Goal: Information Seeking & Learning: Learn about a topic

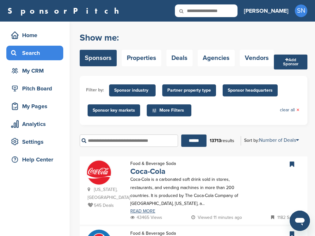
click at [133, 92] on span "Sponsor industry" at bounding box center [132, 90] width 36 height 7
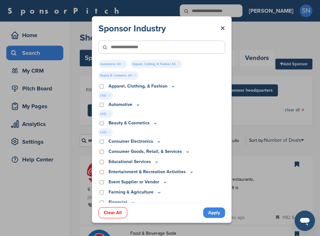
click at [211, 209] on link "Apply" at bounding box center [214, 212] width 22 height 10
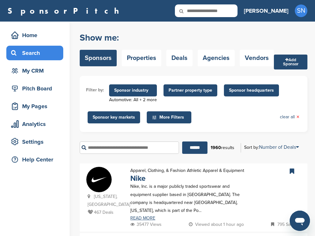
click at [232, 92] on span "Sponsor headquarters" at bounding box center [251, 90] width 45 height 7
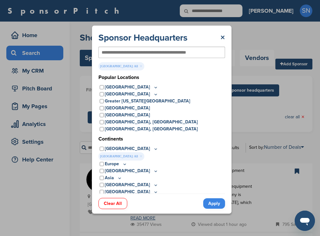
click at [208, 204] on link "Apply" at bounding box center [214, 203] width 22 height 10
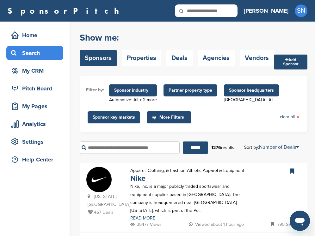
click at [230, 91] on span "Sponsor headquarters" at bounding box center [251, 90] width 45 height 7
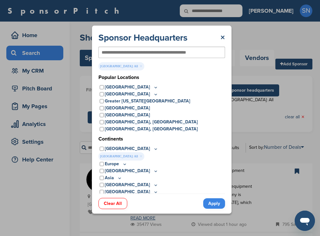
click at [153, 86] on icon at bounding box center [155, 87] width 5 height 5
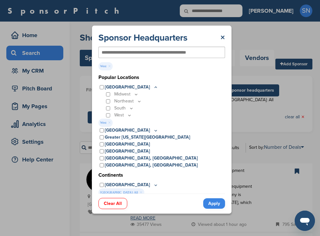
click at [213, 199] on link "Apply" at bounding box center [214, 203] width 22 height 10
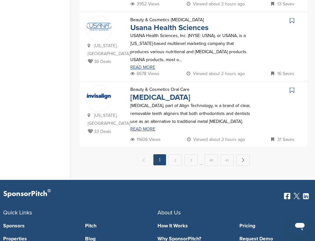
scroll to position [709, 0]
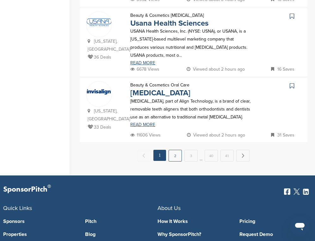
click at [175, 154] on link "2" at bounding box center [175, 156] width 13 height 12
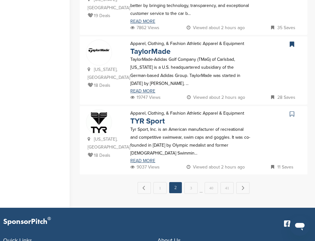
scroll to position [708, 0]
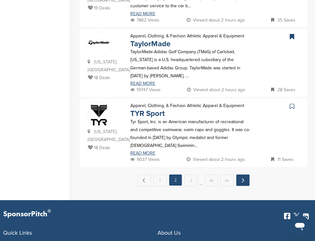
click at [243, 174] on link "Next →" at bounding box center [242, 179] width 13 height 11
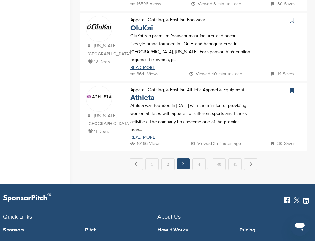
scroll to position [0, 0]
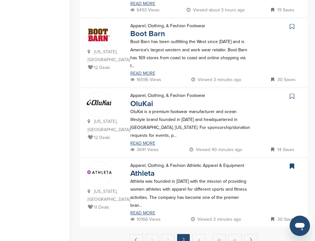
scroll to position [633, 0]
click at [293, 23] on icon at bounding box center [292, 26] width 4 height 6
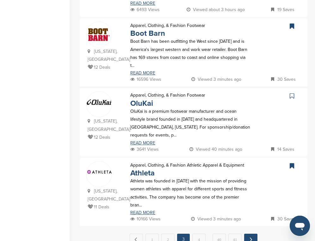
click at [247, 234] on link "Next →" at bounding box center [250, 239] width 13 height 11
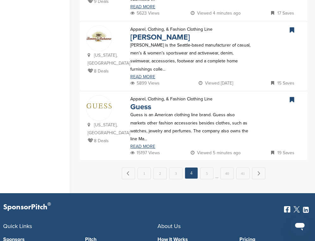
scroll to position [696, 0]
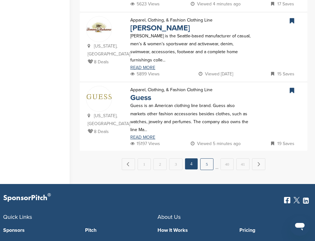
click at [208, 158] on link "5" at bounding box center [206, 164] width 13 height 12
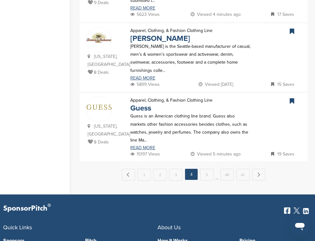
scroll to position [0, 0]
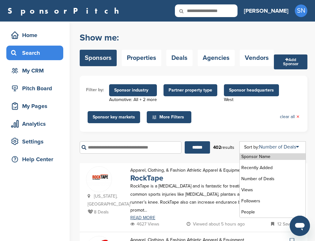
click at [307, 151] on div "Sort by: Number of Deals Sponsor Name Recently Added Number of Deals Views Foll…" at bounding box center [274, 147] width 67 height 9
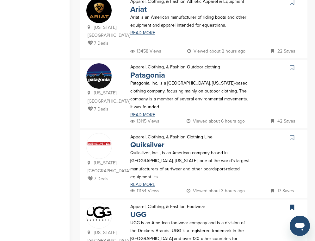
scroll to position [519, 0]
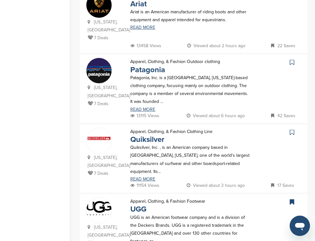
click at [291, 59] on icon at bounding box center [292, 62] width 4 height 6
click at [292, 129] on icon at bounding box center [292, 132] width 4 height 6
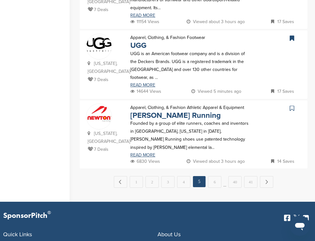
scroll to position [684, 0]
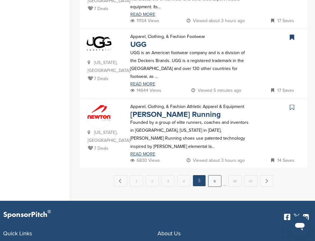
click at [211, 175] on link "6" at bounding box center [214, 181] width 13 height 12
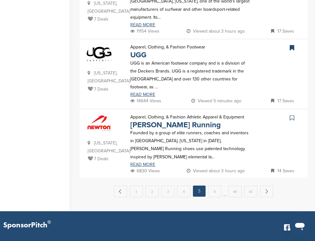
scroll to position [0, 0]
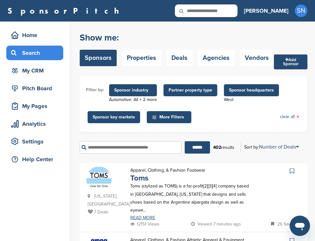
click at [290, 172] on icon at bounding box center [292, 171] width 4 height 6
click at [305, 165] on div "[US_STATE], [GEOGRAPHIC_DATA] 7 Deals Apparel, Clothing, & Fashion Footwear Tom…" at bounding box center [194, 197] width 228 height 68
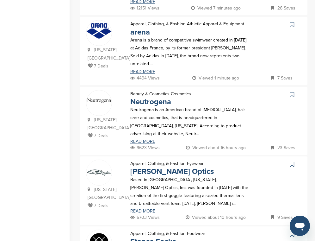
scroll to position [228, 0]
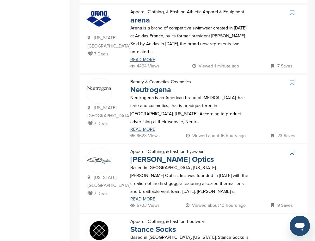
click at [293, 79] on icon at bounding box center [292, 82] width 4 height 6
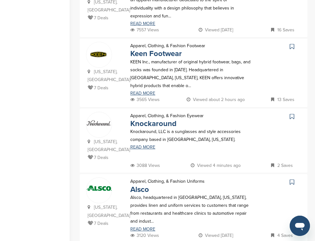
scroll to position [481, 0]
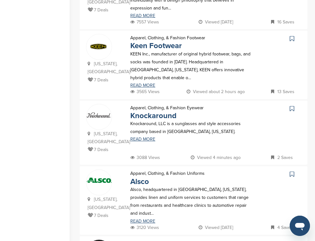
click at [291, 35] on icon at bounding box center [292, 38] width 4 height 6
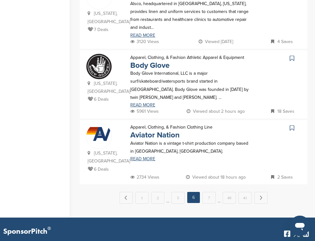
scroll to position [684, 0]
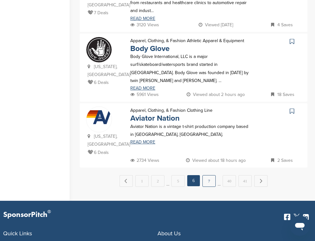
click at [211, 175] on link "7" at bounding box center [209, 181] width 13 height 12
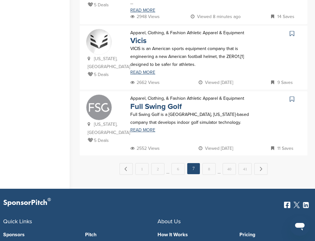
scroll to position [0, 0]
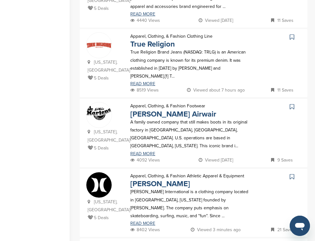
scroll to position [342, 0]
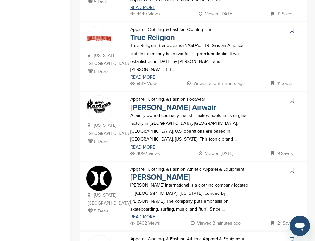
click at [294, 27] on icon at bounding box center [292, 30] width 4 height 6
click at [291, 167] on icon at bounding box center [292, 170] width 4 height 6
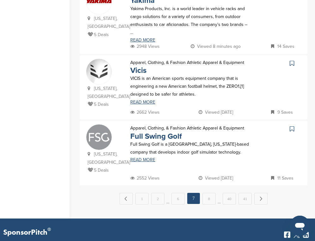
scroll to position [671, 0]
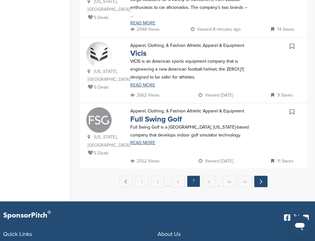
click at [260, 176] on link "Next →" at bounding box center [261, 181] width 13 height 11
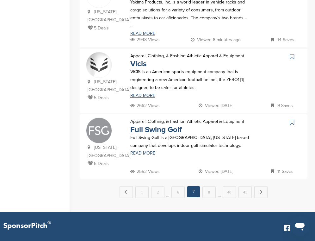
scroll to position [0, 0]
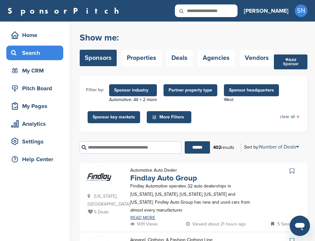
click at [294, 158] on div "****** 402 results Sort by: Number of Deals Sponsor Name Recently Added Number …" at bounding box center [194, 147] width 228 height 22
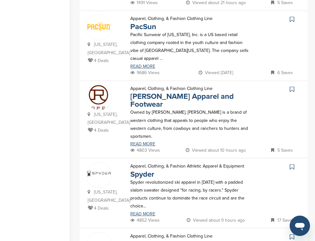
scroll to position [228, 0]
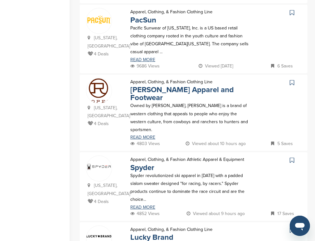
click at [292, 9] on icon at bounding box center [292, 12] width 4 height 6
click at [292, 227] on icon at bounding box center [292, 230] width 4 height 6
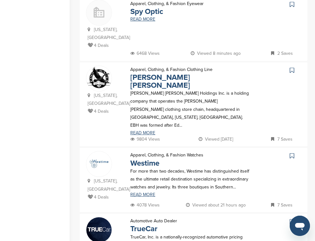
scroll to position [608, 0]
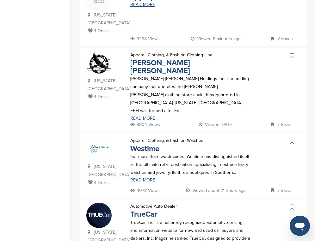
click at [293, 53] on icon at bounding box center [292, 56] width 4 height 6
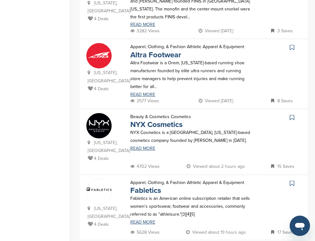
scroll to position [0, 0]
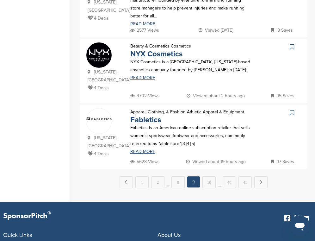
scroll to position [684, 0]
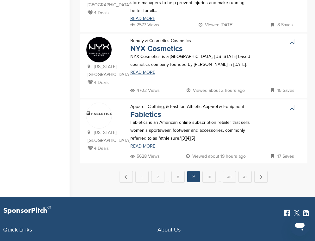
click at [293, 104] on icon at bounding box center [292, 107] width 4 height 6
click at [213, 171] on link "10" at bounding box center [209, 177] width 13 height 12
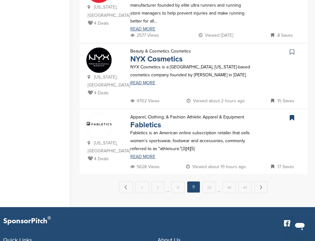
scroll to position [0, 0]
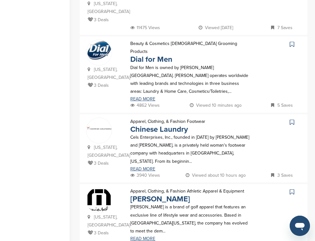
scroll to position [557, 0]
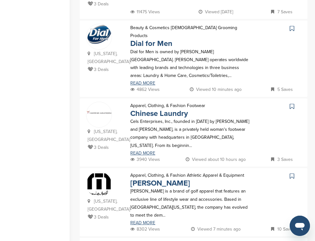
click at [292, 25] on icon at bounding box center [292, 28] width 4 height 6
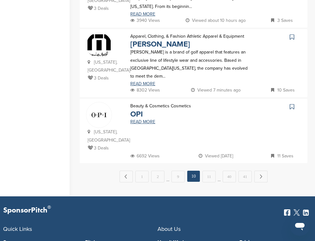
scroll to position [696, 0]
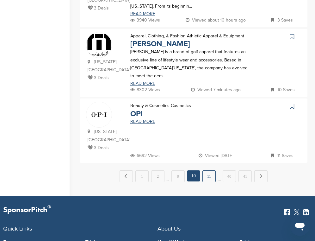
click at [209, 170] on link "11" at bounding box center [209, 176] width 13 height 12
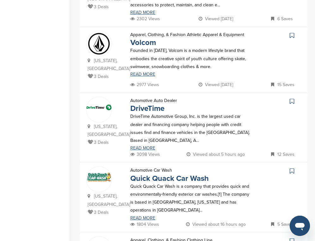
scroll to position [431, 0]
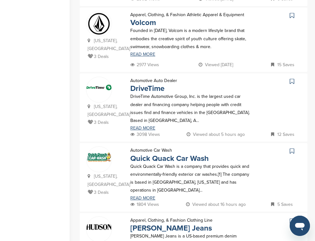
click at [292, 12] on icon at bounding box center [292, 15] width 4 height 6
click at [293, 78] on icon at bounding box center [292, 81] width 4 height 6
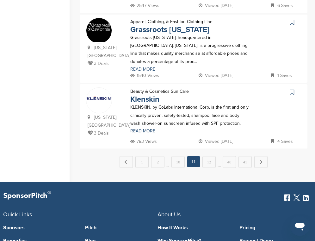
scroll to position [696, 0]
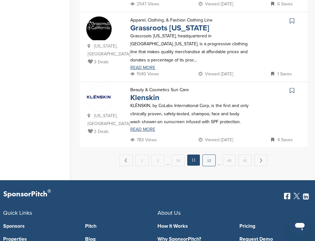
click at [210, 154] on link "12" at bounding box center [209, 160] width 13 height 12
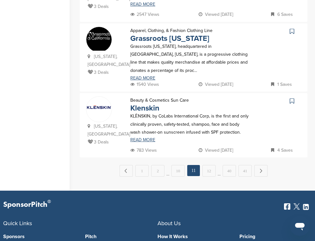
scroll to position [0, 0]
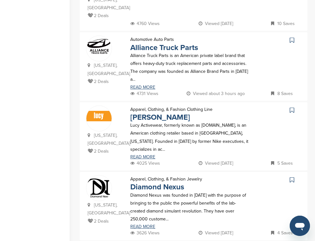
scroll to position [620, 0]
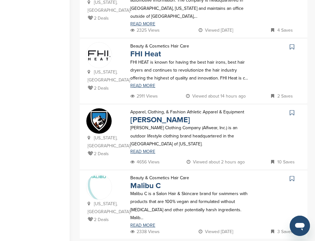
scroll to position [0, 0]
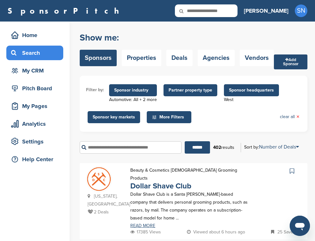
click at [293, 171] on icon at bounding box center [292, 171] width 4 height 6
click at [305, 165] on div "[US_STATE], [GEOGRAPHIC_DATA] 2 Deals Beauty & Cosmetics [DEMOGRAPHIC_DATA] Gro…" at bounding box center [194, 201] width 228 height 76
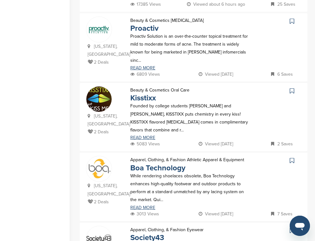
scroll to position [228, 0]
click at [293, 18] on icon at bounding box center [292, 21] width 4 height 6
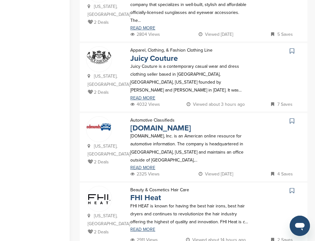
scroll to position [481, 0]
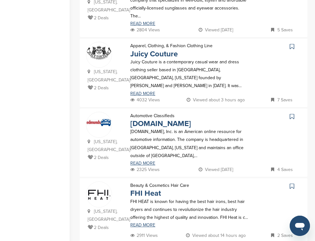
click at [291, 43] on icon at bounding box center [292, 46] width 4 height 6
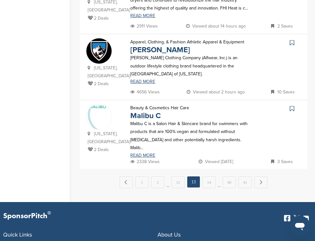
scroll to position [709, 0]
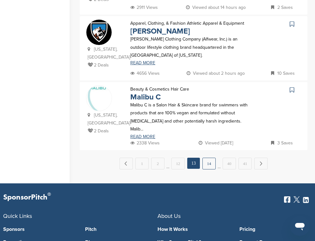
click at [210, 158] on link "14" at bounding box center [209, 164] width 13 height 12
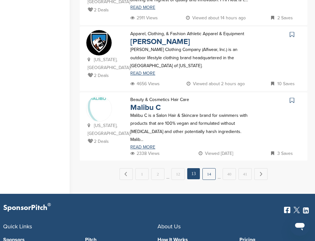
scroll to position [0, 0]
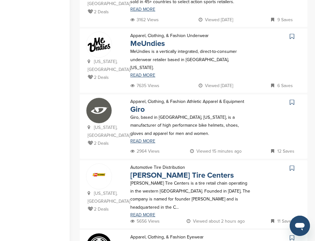
scroll to position [342, 0]
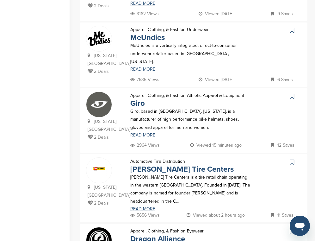
click at [292, 29] on icon at bounding box center [292, 30] width 4 height 6
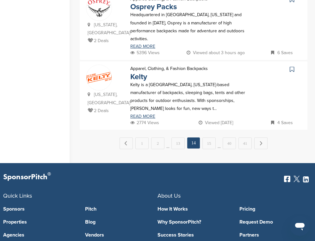
scroll to position [722, 0]
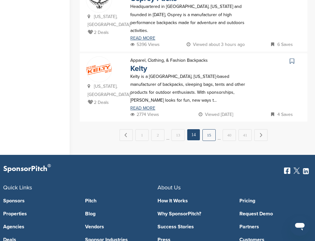
click at [211, 129] on link "15" at bounding box center [209, 135] width 13 height 12
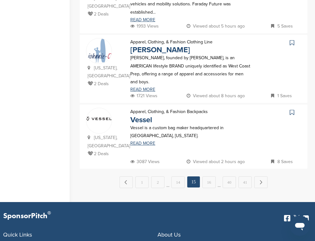
scroll to position [684, 0]
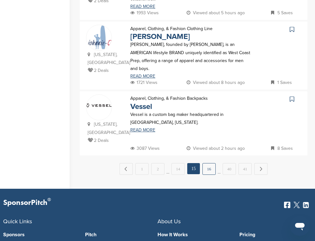
click at [211, 163] on link "16" at bounding box center [209, 169] width 13 height 12
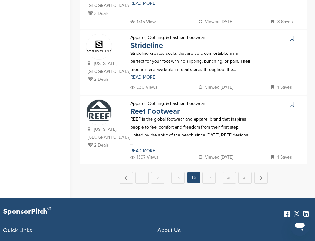
scroll to position [671, 0]
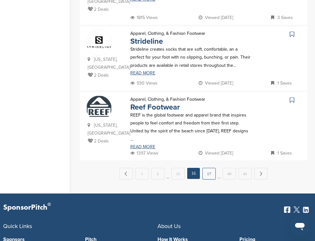
click at [210, 168] on link "17" at bounding box center [209, 174] width 13 height 12
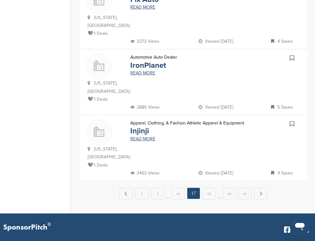
scroll to position [0, 0]
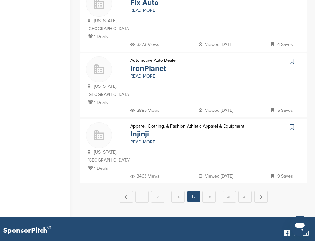
scroll to position [684, 0]
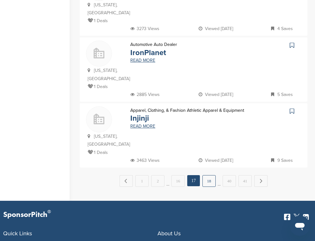
click at [213, 175] on link "18" at bounding box center [209, 181] width 13 height 12
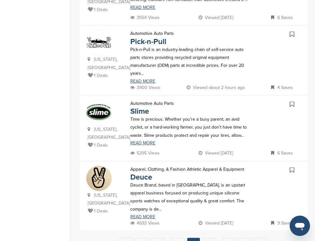
scroll to position [629, 0]
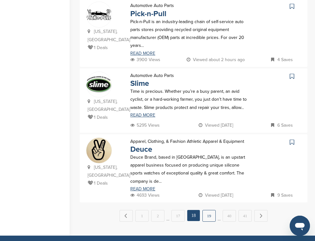
click at [212, 210] on link "19" at bounding box center [209, 216] width 13 height 12
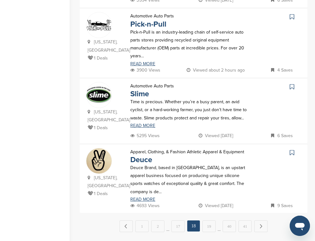
scroll to position [0, 0]
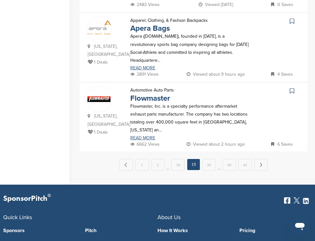
scroll to position [696, 0]
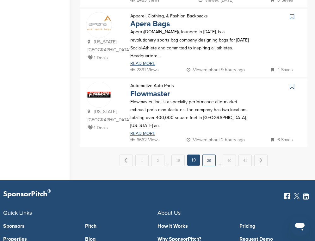
click at [211, 156] on link "20" at bounding box center [209, 160] width 13 height 12
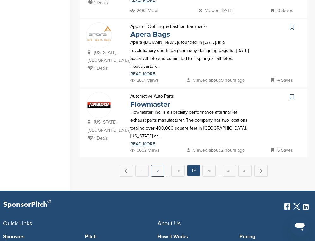
scroll to position [0, 0]
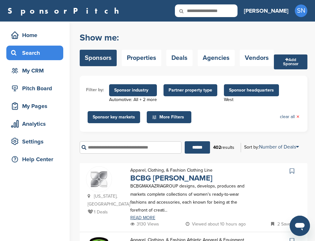
click at [304, 156] on div "****** 402 results Sort by: Number of Deals Sponsor Name Recently Added Number …" at bounding box center [194, 147] width 228 height 22
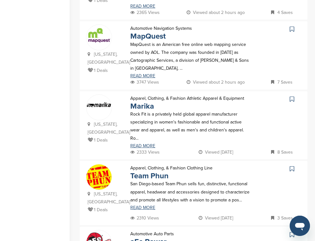
scroll to position [494, 0]
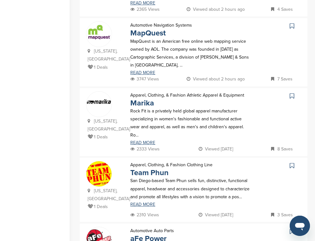
click at [292, 23] on icon at bounding box center [292, 26] width 4 height 6
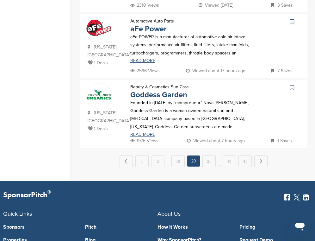
scroll to position [709, 0]
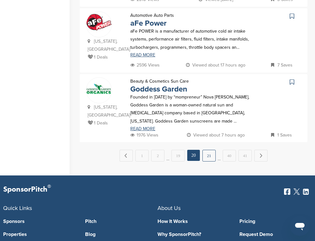
click at [209, 150] on link "21" at bounding box center [209, 156] width 13 height 12
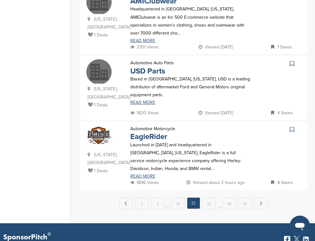
scroll to position [646, 0]
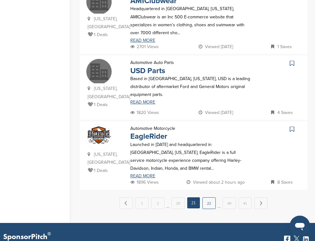
click at [204, 197] on link "22" at bounding box center [209, 203] width 13 height 12
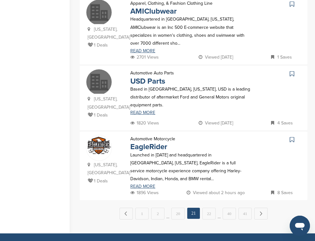
scroll to position [0, 0]
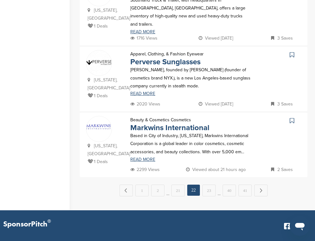
scroll to position [684, 0]
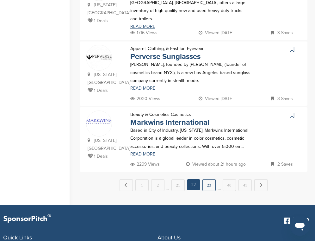
click at [209, 179] on link "23" at bounding box center [209, 185] width 13 height 12
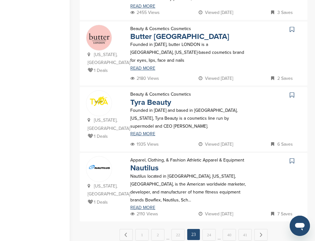
scroll to position [652, 0]
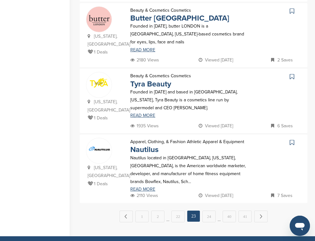
click at [293, 139] on icon at bounding box center [292, 142] width 4 height 6
click at [209, 211] on link "24" at bounding box center [209, 217] width 13 height 12
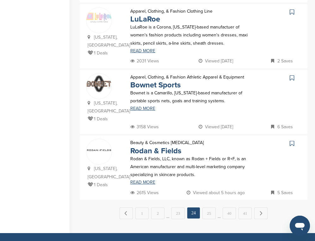
scroll to position [642, 0]
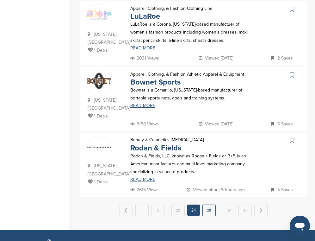
click at [207, 205] on link "25" at bounding box center [209, 211] width 13 height 12
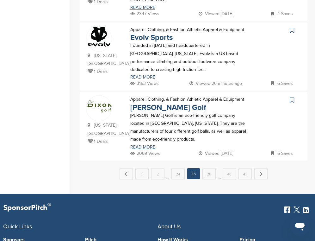
scroll to position [684, 0]
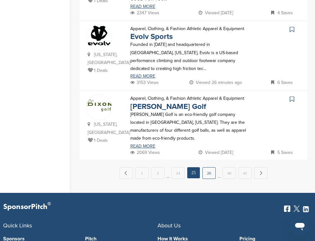
click at [212, 167] on link "26" at bounding box center [209, 173] width 13 height 12
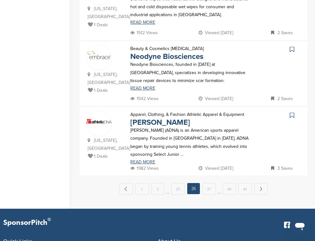
scroll to position [0, 0]
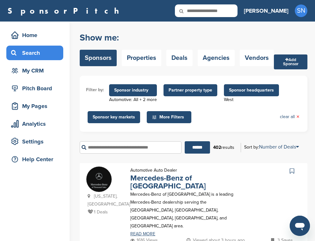
click at [293, 172] on icon at bounding box center [292, 171] width 4 height 6
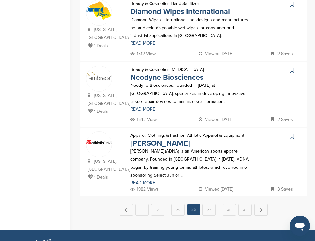
scroll to position [684, 0]
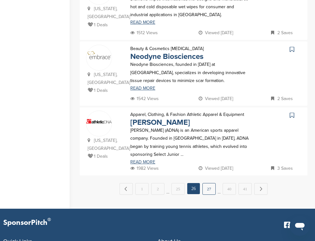
click at [208, 183] on link "27" at bounding box center [209, 189] width 13 height 12
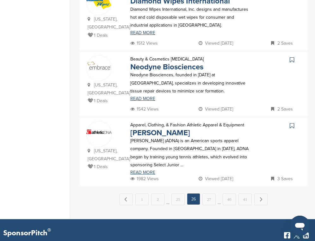
scroll to position [0, 0]
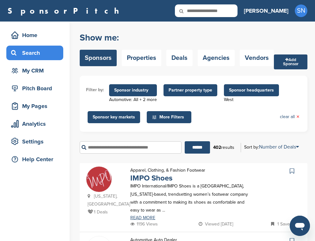
click at [82, 164] on div "[US_STATE], [GEOGRAPHIC_DATA] 1 Deals Apparel, Clothing, & Fashion Footwear IMP…" at bounding box center [194, 197] width 228 height 68
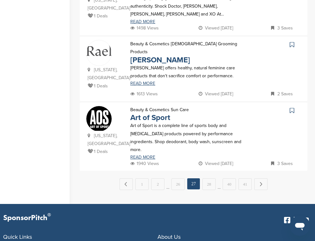
scroll to position [684, 0]
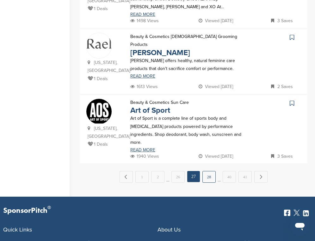
click at [208, 171] on link "28" at bounding box center [209, 177] width 13 height 12
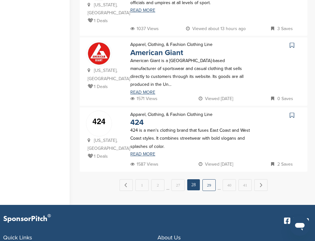
click at [211, 179] on link "29" at bounding box center [209, 185] width 13 height 12
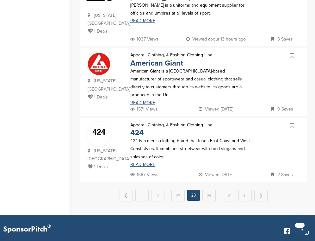
scroll to position [0, 0]
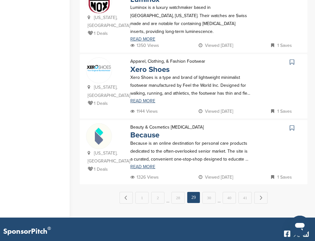
scroll to position [671, 0]
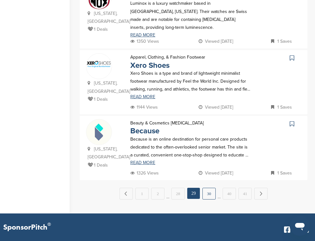
click at [213, 188] on link "30" at bounding box center [209, 194] width 13 height 12
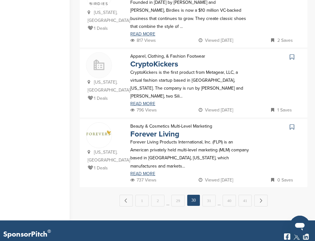
scroll to position [684, 0]
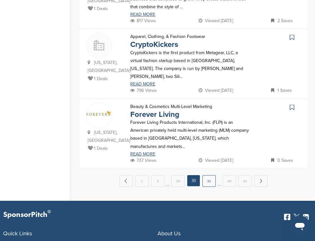
click at [205, 175] on link "31" at bounding box center [209, 181] width 13 height 12
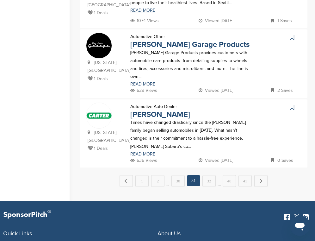
scroll to position [0, 0]
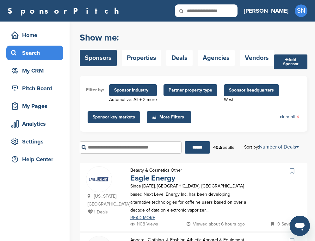
click at [82, 164] on div "[US_STATE], [GEOGRAPHIC_DATA] 1 Deals Beauty & Cosmetics Other Eagle Energy Sin…" at bounding box center [194, 197] width 228 height 68
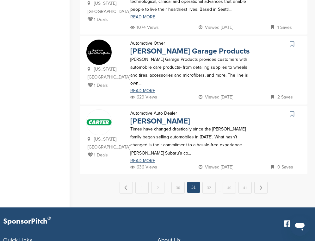
scroll to position [684, 0]
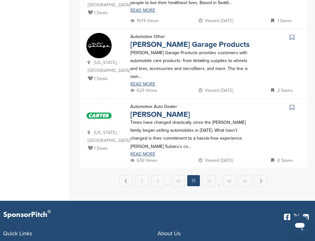
click at [295, 33] on link at bounding box center [292, 37] width 9 height 9
click at [209, 175] on link "32" at bounding box center [209, 181] width 13 height 12
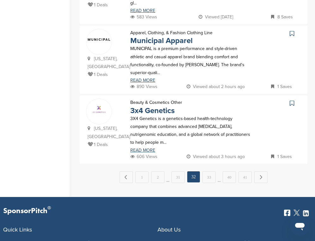
scroll to position [702, 0]
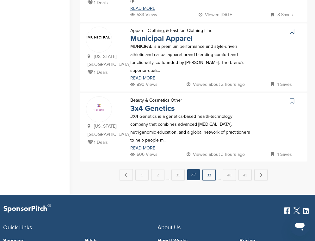
click at [210, 169] on link "33" at bounding box center [209, 175] width 13 height 12
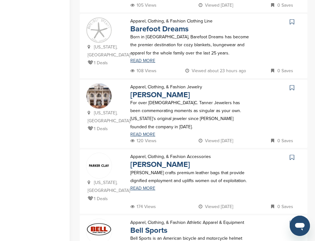
scroll to position [418, 0]
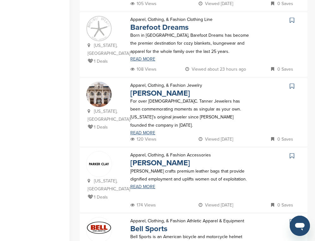
click at [293, 17] on icon at bounding box center [292, 20] width 4 height 6
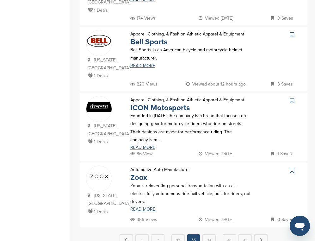
scroll to position [608, 0]
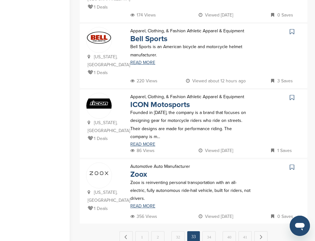
click at [292, 28] on icon at bounding box center [292, 31] width 4 height 6
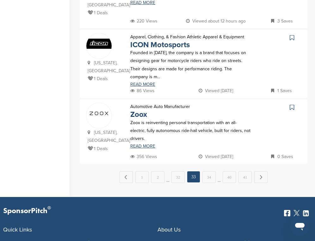
scroll to position [671, 0]
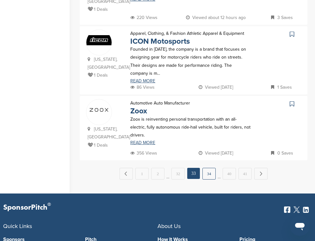
click at [209, 174] on link "34" at bounding box center [209, 174] width 13 height 12
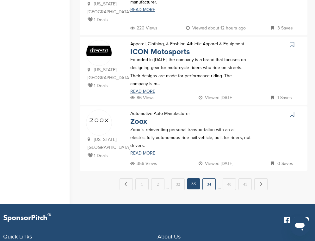
scroll to position [0, 0]
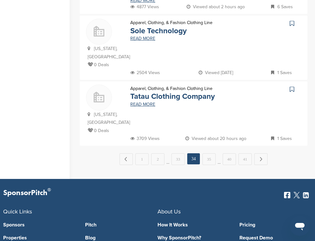
scroll to position [696, 0]
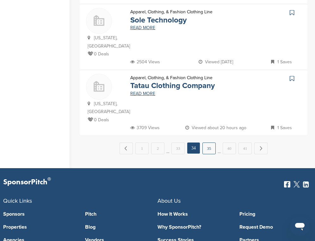
click at [207, 142] on link "35" at bounding box center [209, 148] width 13 height 12
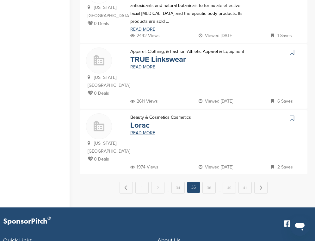
scroll to position [658, 0]
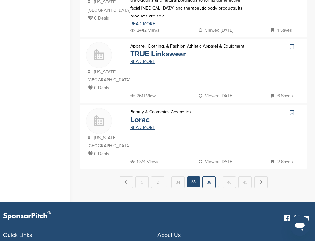
click at [209, 176] on link "36" at bounding box center [209, 182] width 13 height 12
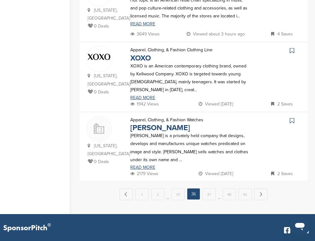
scroll to position [0, 0]
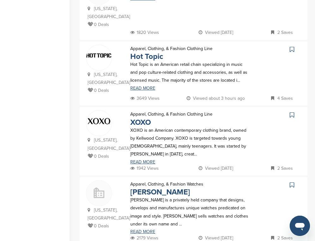
scroll to position [608, 0]
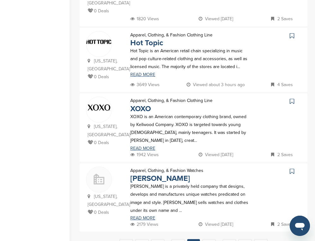
click at [292, 33] on icon at bounding box center [292, 36] width 4 height 6
click at [212, 235] on link "37" at bounding box center [209, 245] width 13 height 12
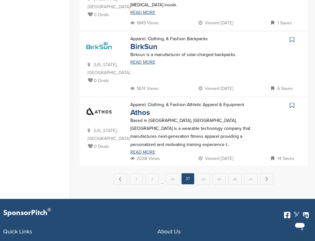
scroll to position [696, 0]
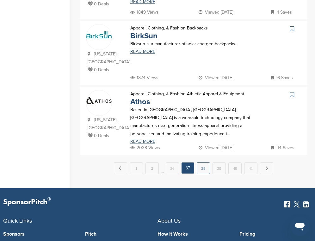
click at [201, 167] on link "38" at bounding box center [203, 168] width 13 height 12
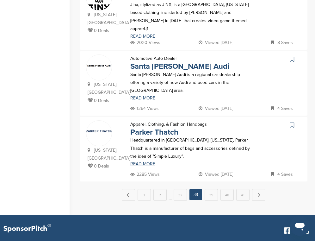
scroll to position [664, 0]
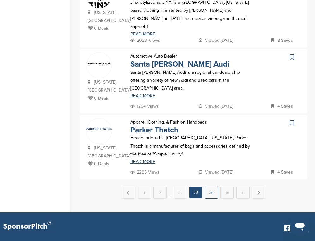
click at [210, 187] on link "39" at bounding box center [211, 193] width 13 height 12
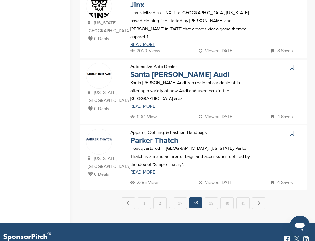
scroll to position [0, 0]
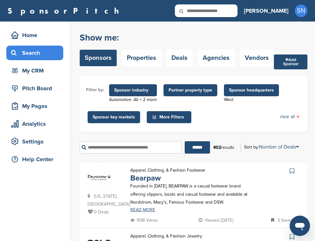
click at [270, 158] on div "****** 402 results Sort by: Number of Deals Sponsor Name Recently Added Number …" at bounding box center [194, 147] width 228 height 22
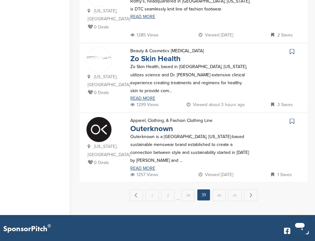
scroll to position [684, 0]
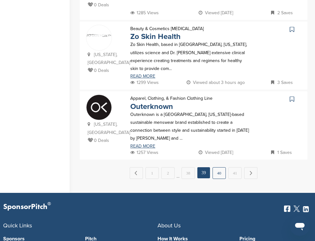
click at [217, 167] on link "40" at bounding box center [219, 173] width 13 height 12
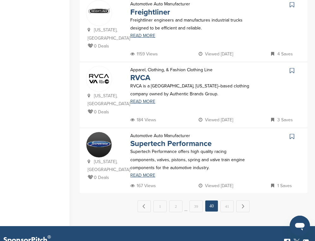
scroll to position [671, 0]
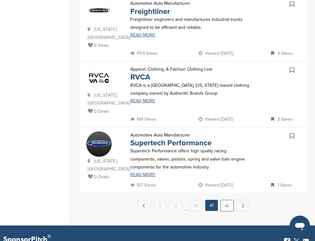
click at [229, 200] on link "41" at bounding box center [227, 206] width 13 height 12
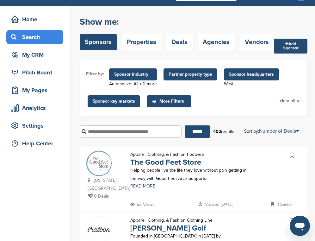
scroll to position [0, 0]
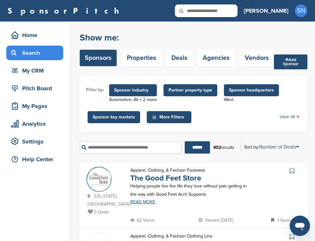
click at [242, 93] on span "Sponsor headquarters" at bounding box center [251, 90] width 45 height 7
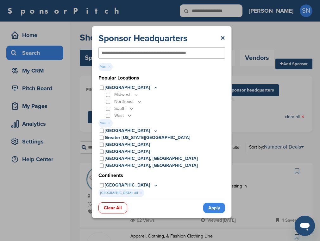
click at [116, 108] on p "South" at bounding box center [124, 108] width 20 height 7
click at [210, 208] on link "Apply" at bounding box center [214, 208] width 22 height 10
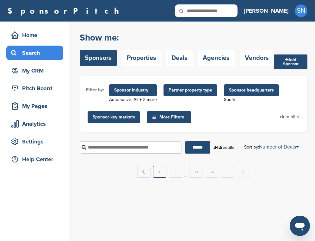
click at [159, 176] on link "1" at bounding box center [159, 172] width 13 height 12
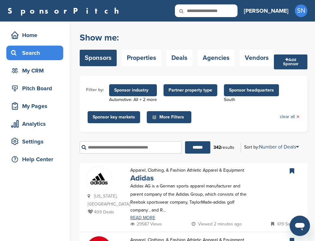
click at [236, 90] on span "Sponsor headquarters" at bounding box center [251, 90] width 45 height 7
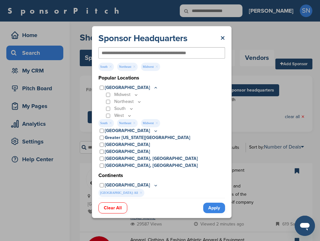
click at [208, 206] on link "Apply" at bounding box center [214, 208] width 22 height 10
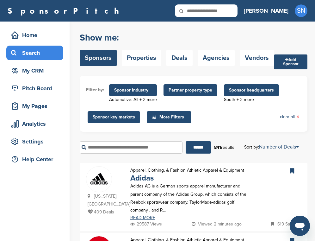
click at [241, 90] on span "Sponsor headquarters" at bounding box center [251, 90] width 45 height 7
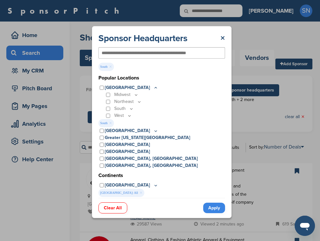
click at [210, 207] on link "Apply" at bounding box center [214, 208] width 22 height 10
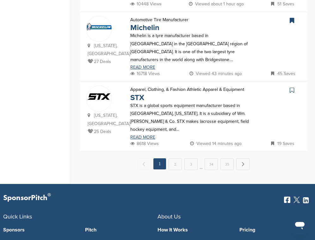
scroll to position [710, 0]
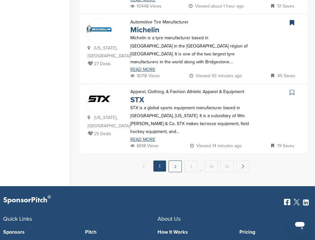
click at [177, 161] on link "2" at bounding box center [175, 167] width 13 height 12
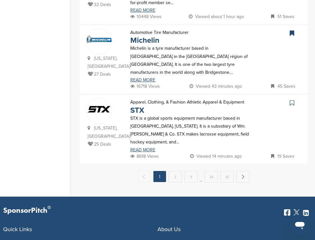
scroll to position [0, 0]
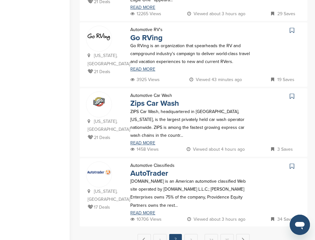
scroll to position [620, 0]
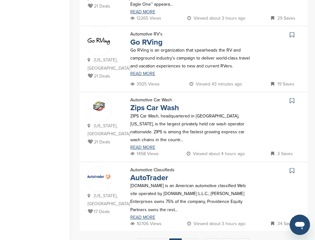
click at [292, 32] on icon at bounding box center [292, 35] width 4 height 6
click at [190, 235] on link "3" at bounding box center [191, 244] width 13 height 12
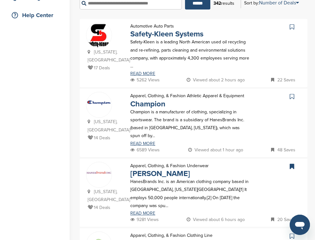
scroll to position [152, 0]
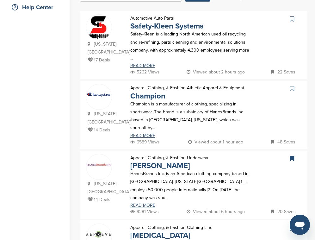
click at [292, 90] on icon at bounding box center [292, 88] width 4 height 6
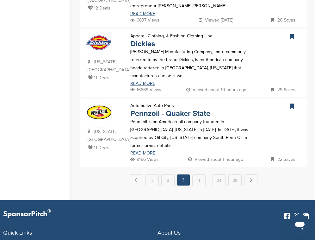
scroll to position [709, 0]
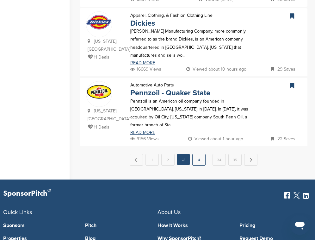
click at [200, 154] on link "4" at bounding box center [198, 160] width 13 height 12
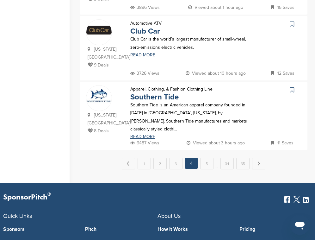
scroll to position [0, 0]
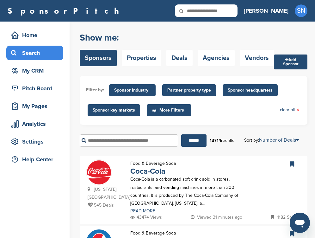
click at [240, 90] on span "Sponsor headquarters" at bounding box center [250, 90] width 45 height 7
